Goal: Go to known website: Go to known website

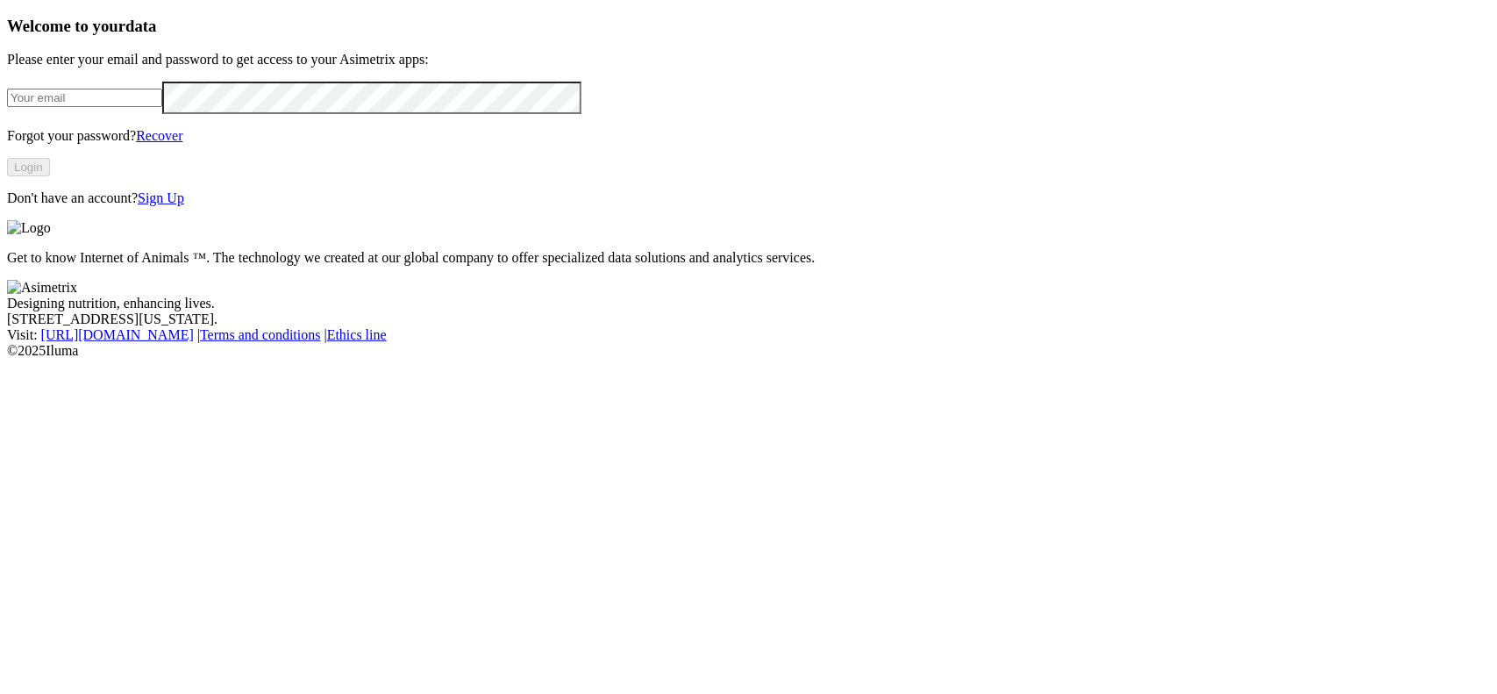
type input "[EMAIL_ADDRESS][DOMAIN_NAME]"
click at [50, 176] on button "Login" at bounding box center [28, 167] width 43 height 18
